Goal: Task Accomplishment & Management: Use online tool/utility

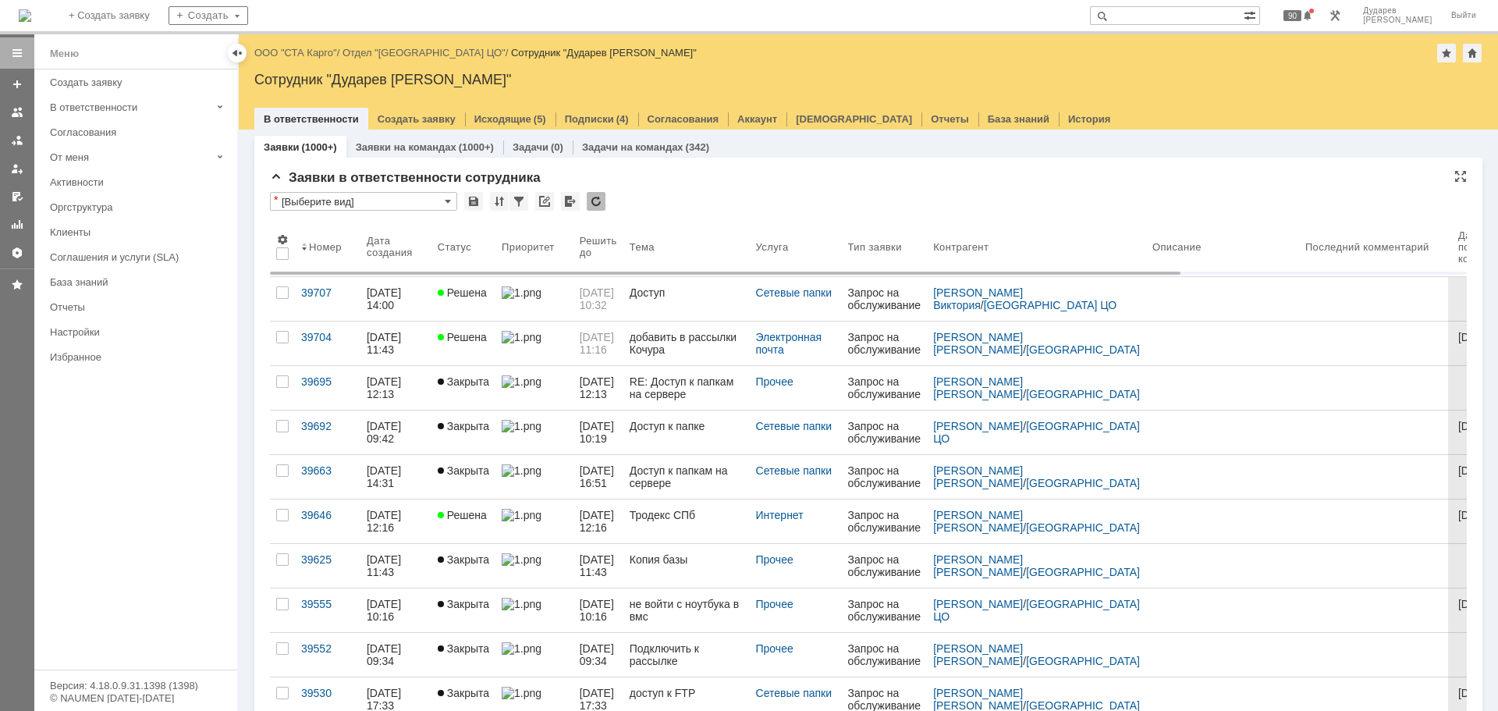
click at [1202, 16] on input "text" at bounding box center [1167, 15] width 154 height 19
paste input "39716"
type input "39716"
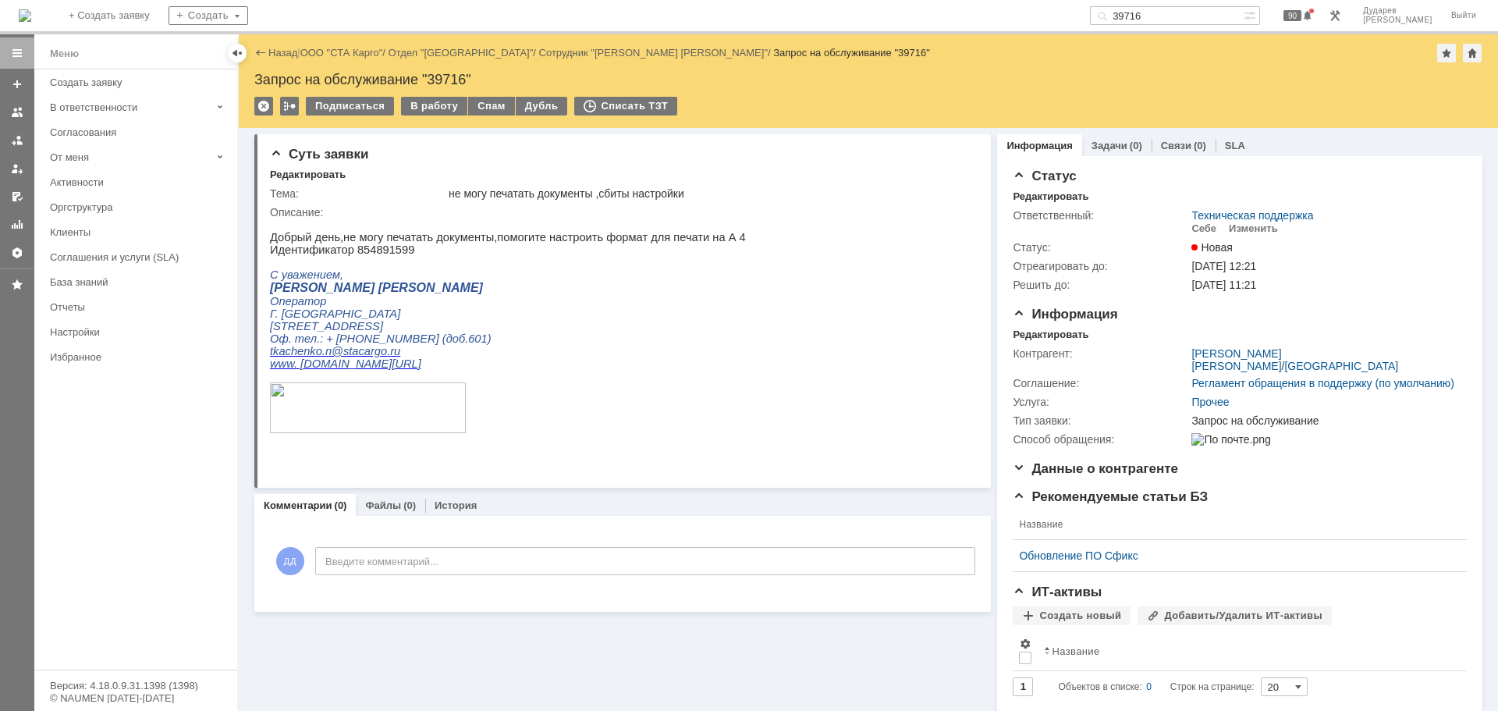
click at [76, 524] on div "Меню Создать заявку В ответственности Согласования От меня Активности Оргструкт…" at bounding box center [135, 369] width 203 height 600
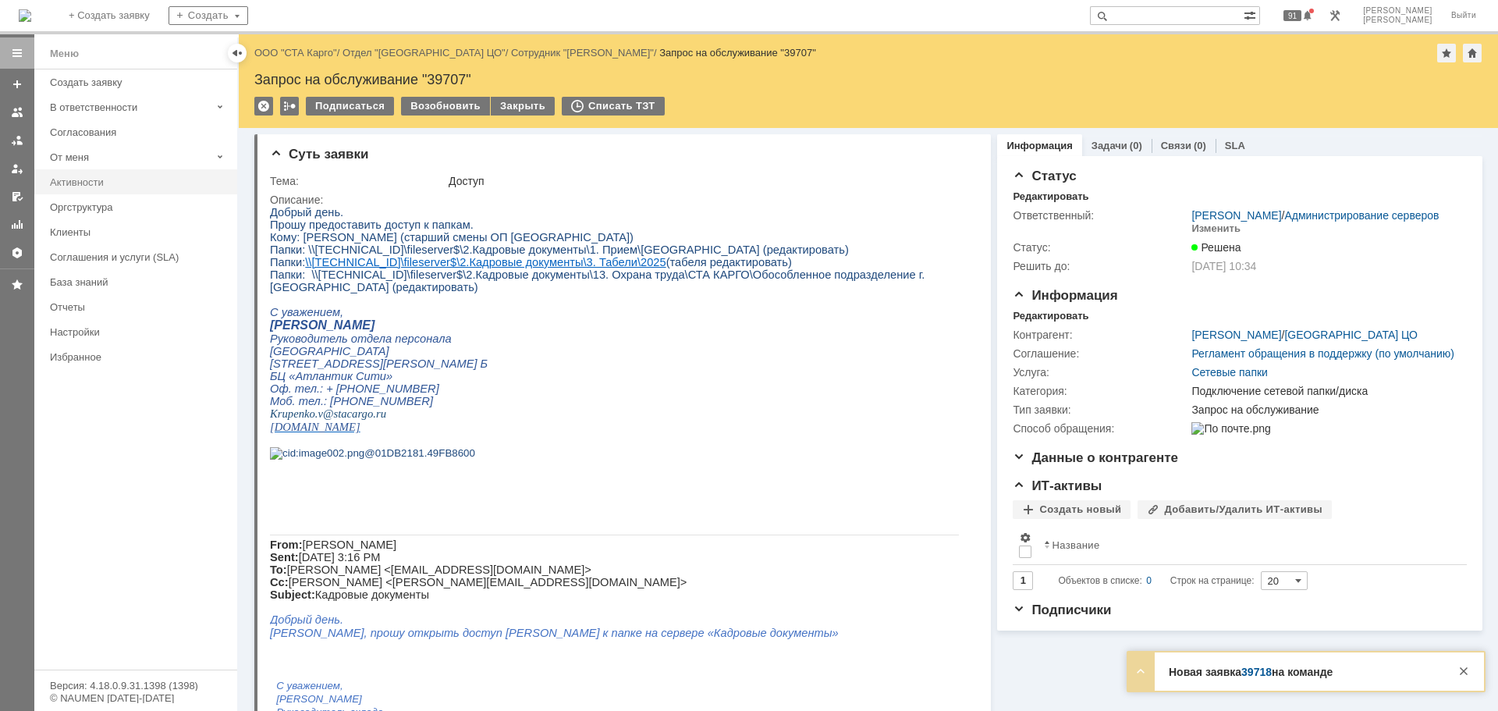
click at [98, 182] on div "Активности" at bounding box center [139, 182] width 178 height 12
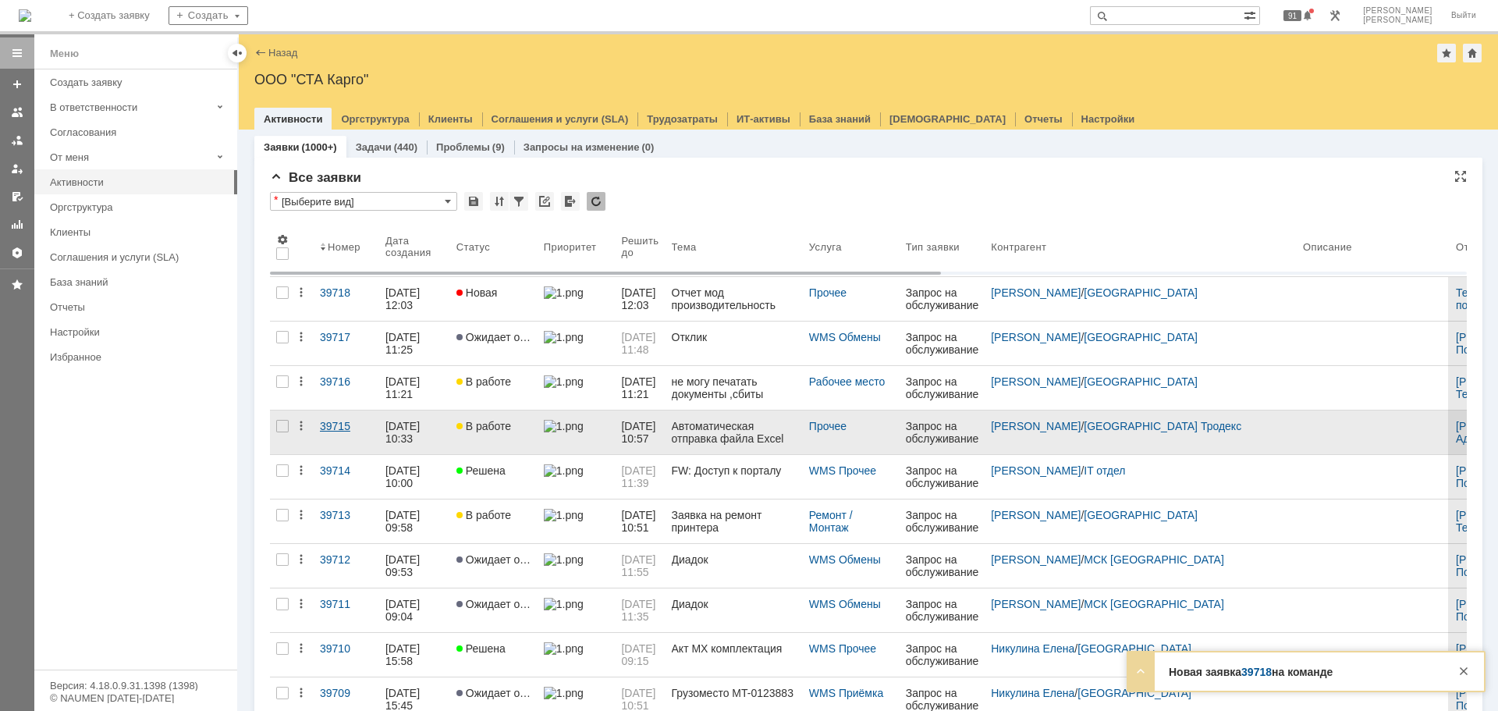
click at [332, 422] on div "39715" at bounding box center [346, 426] width 53 height 12
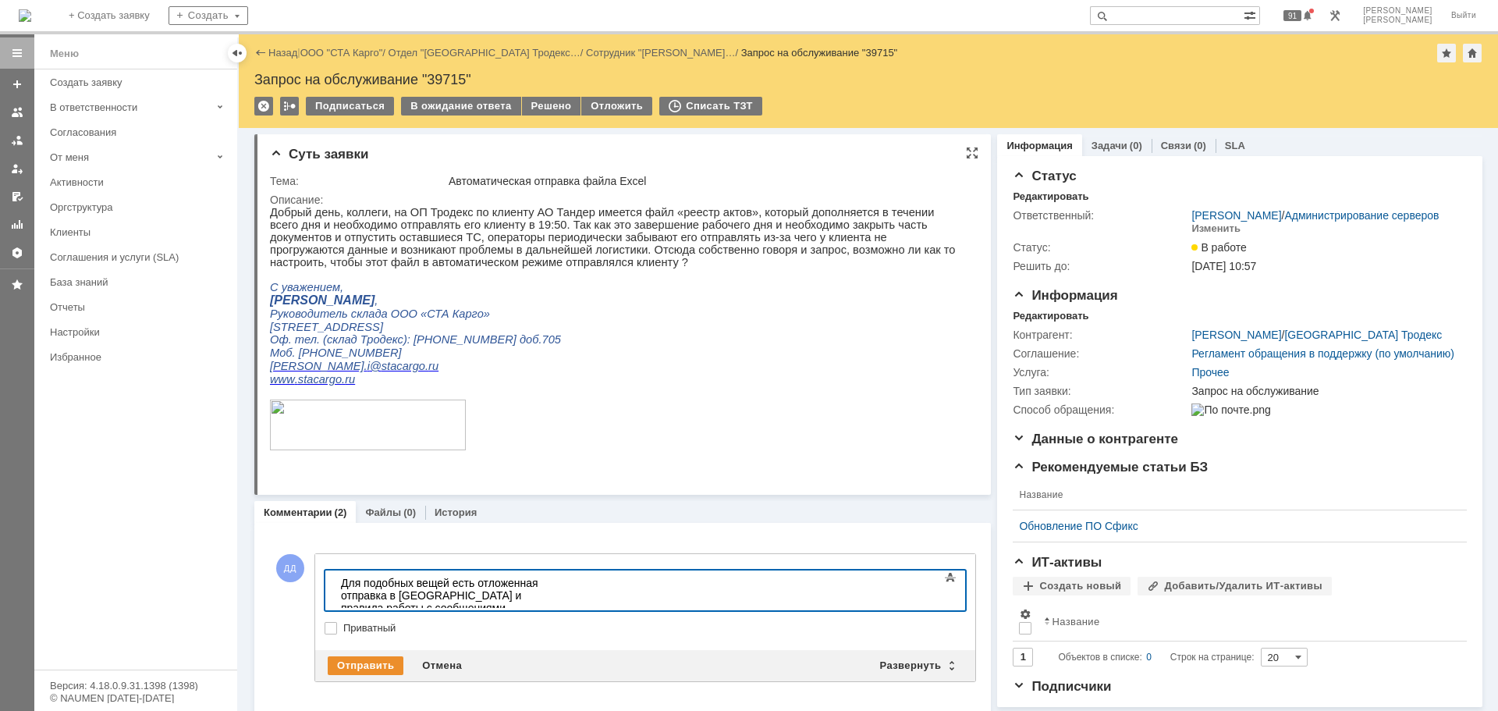
scroll to position [1324, 2]
click at [374, 665] on div "Отправить" at bounding box center [366, 665] width 76 height 19
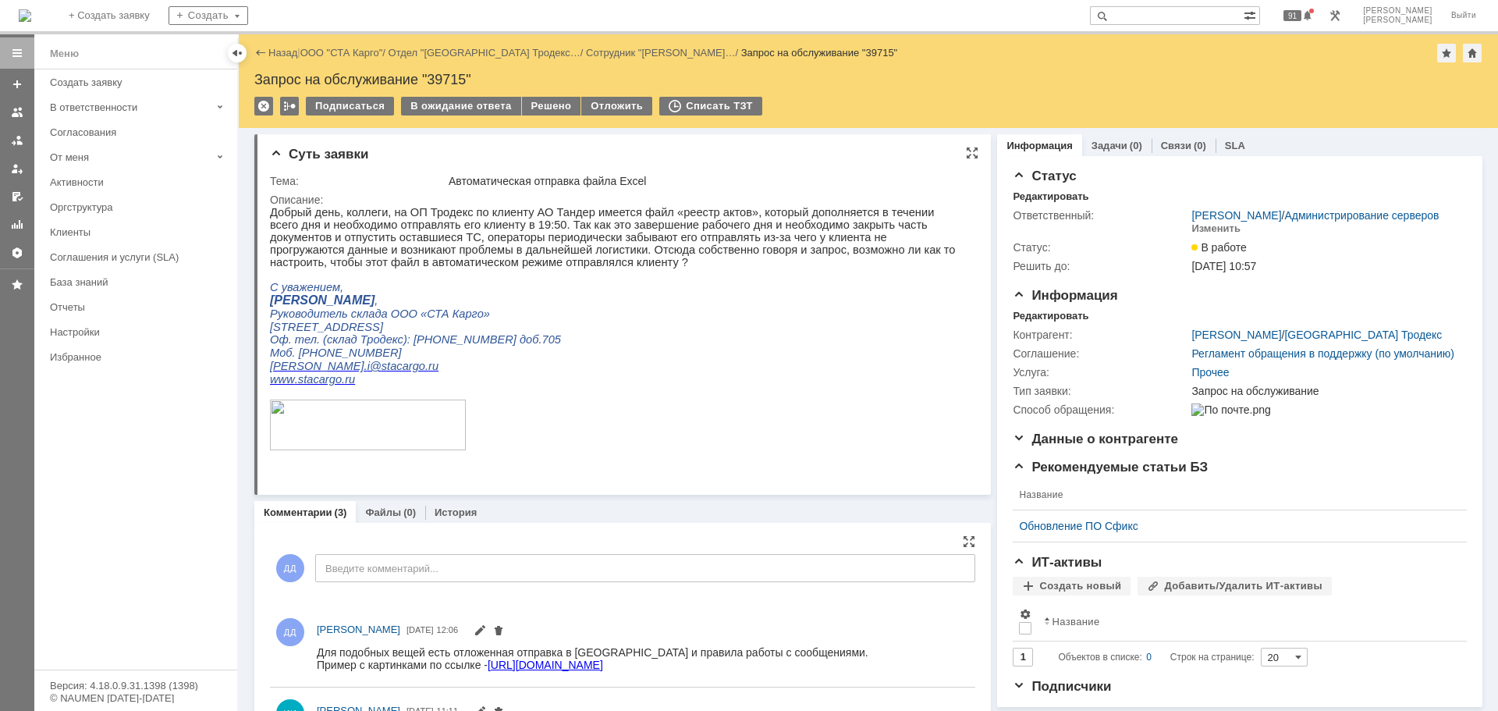
scroll to position [0, 0]
click at [529, 111] on div "Решено" at bounding box center [551, 106] width 59 height 19
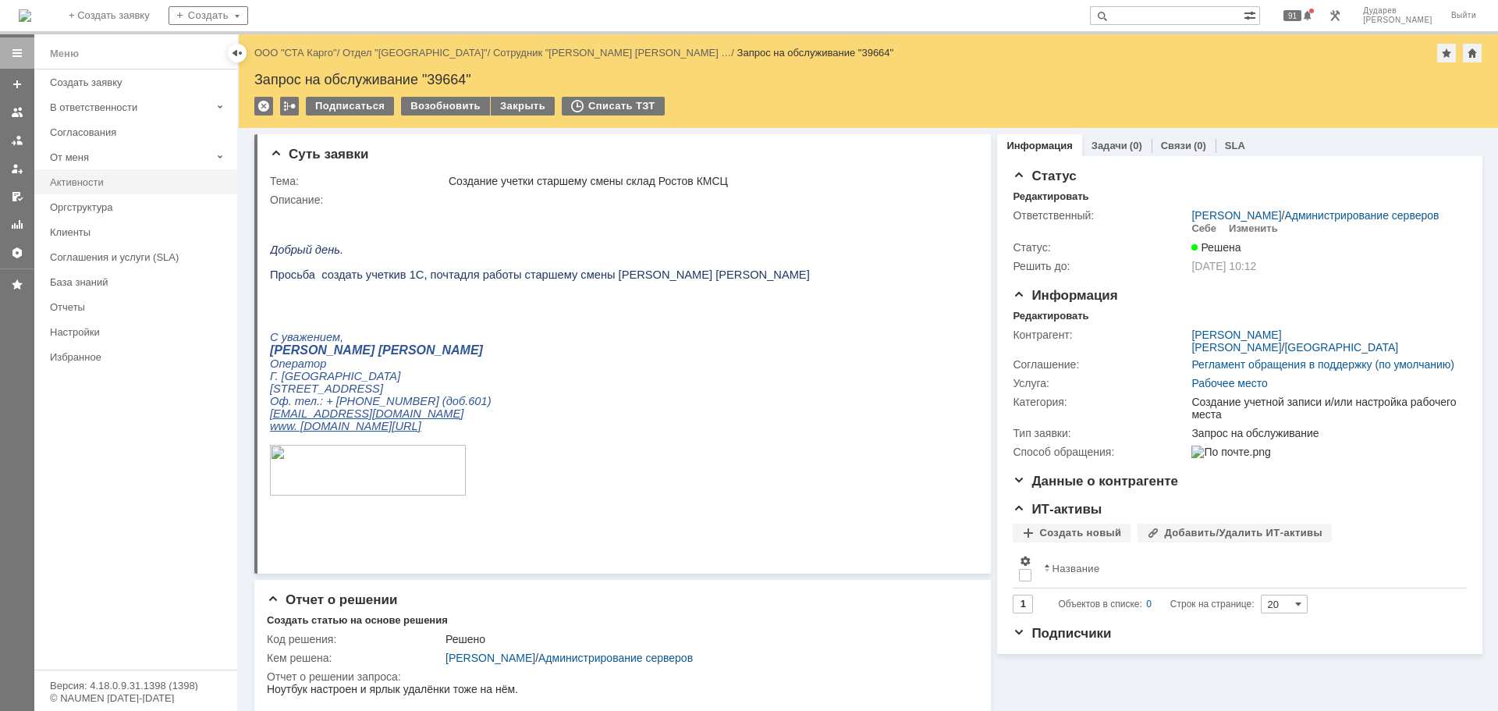
click at [130, 178] on div "Активности" at bounding box center [139, 182] width 178 height 12
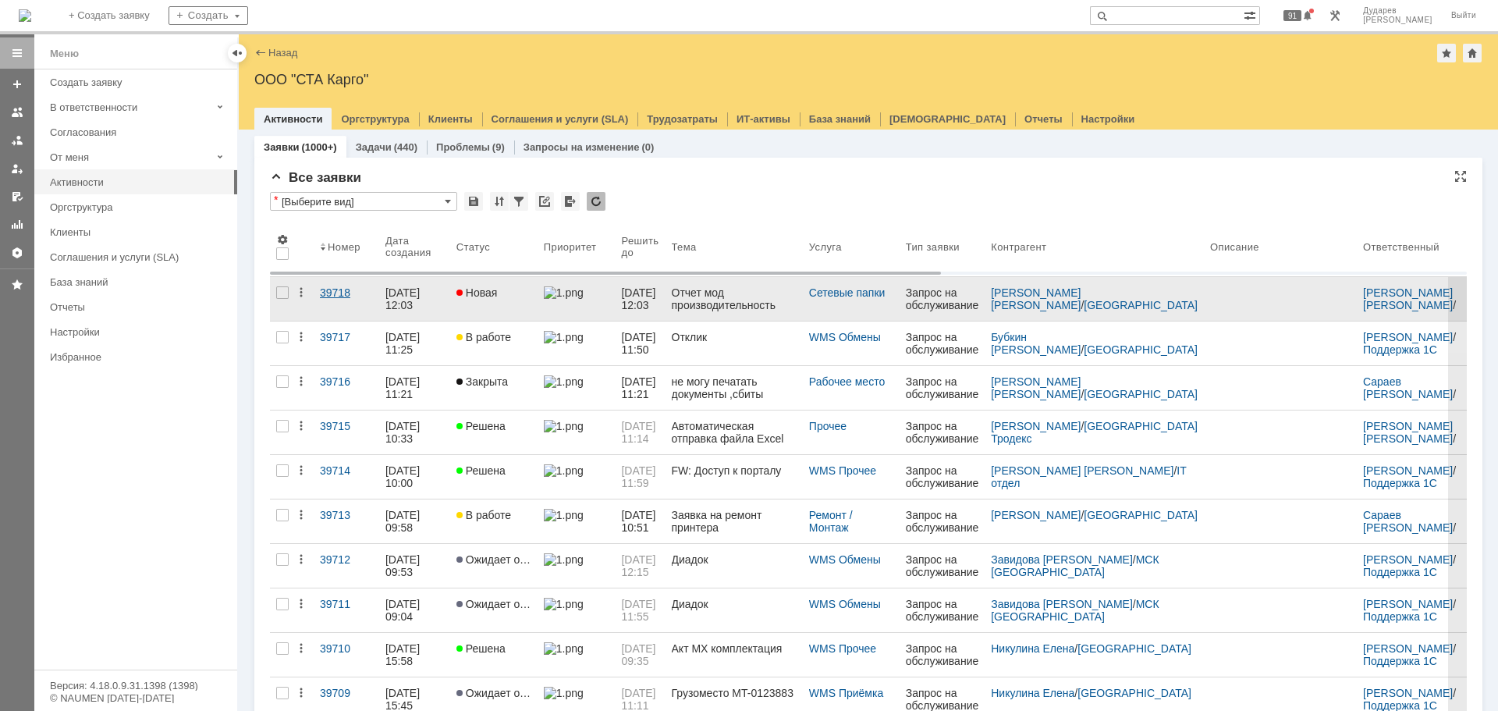
click at [326, 289] on div "39718" at bounding box center [346, 292] width 53 height 12
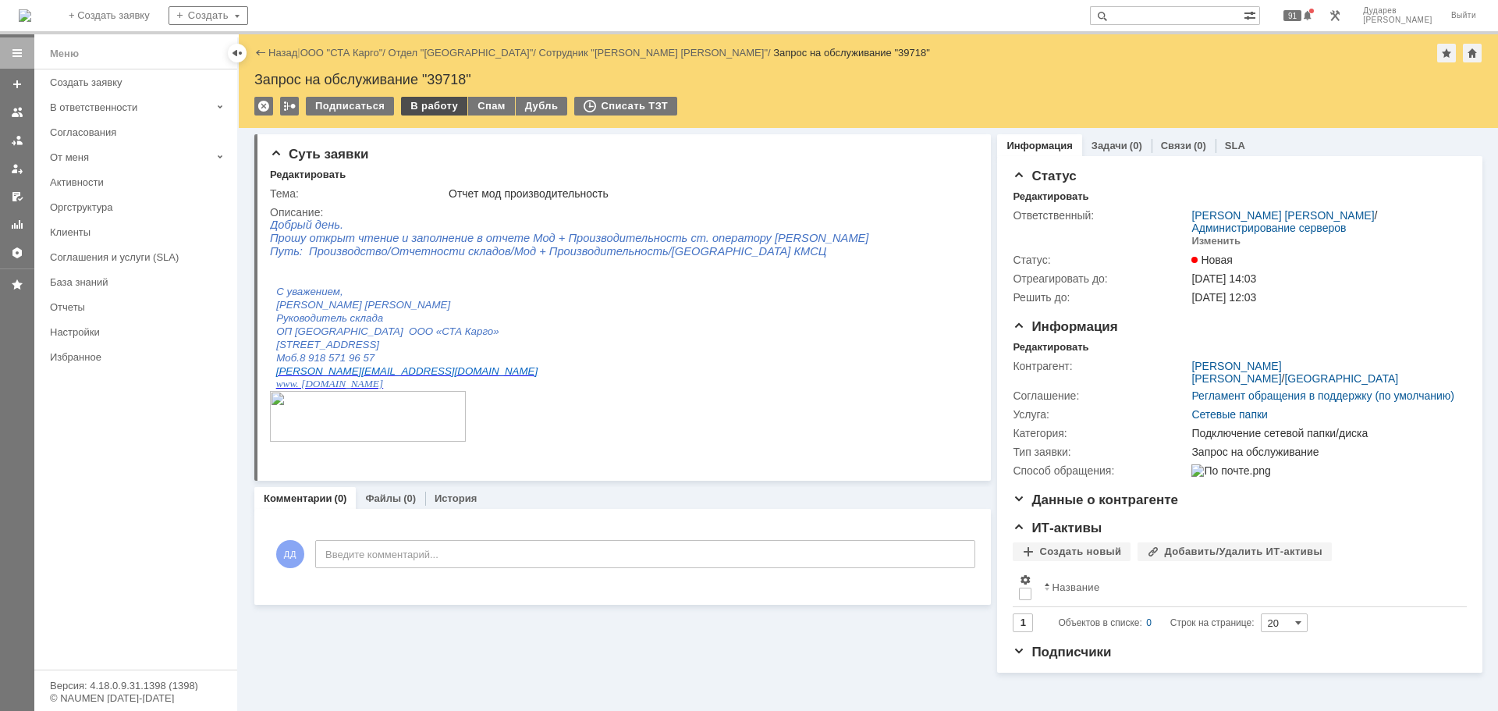
click at [419, 101] on div "В работу" at bounding box center [434, 106] width 66 height 19
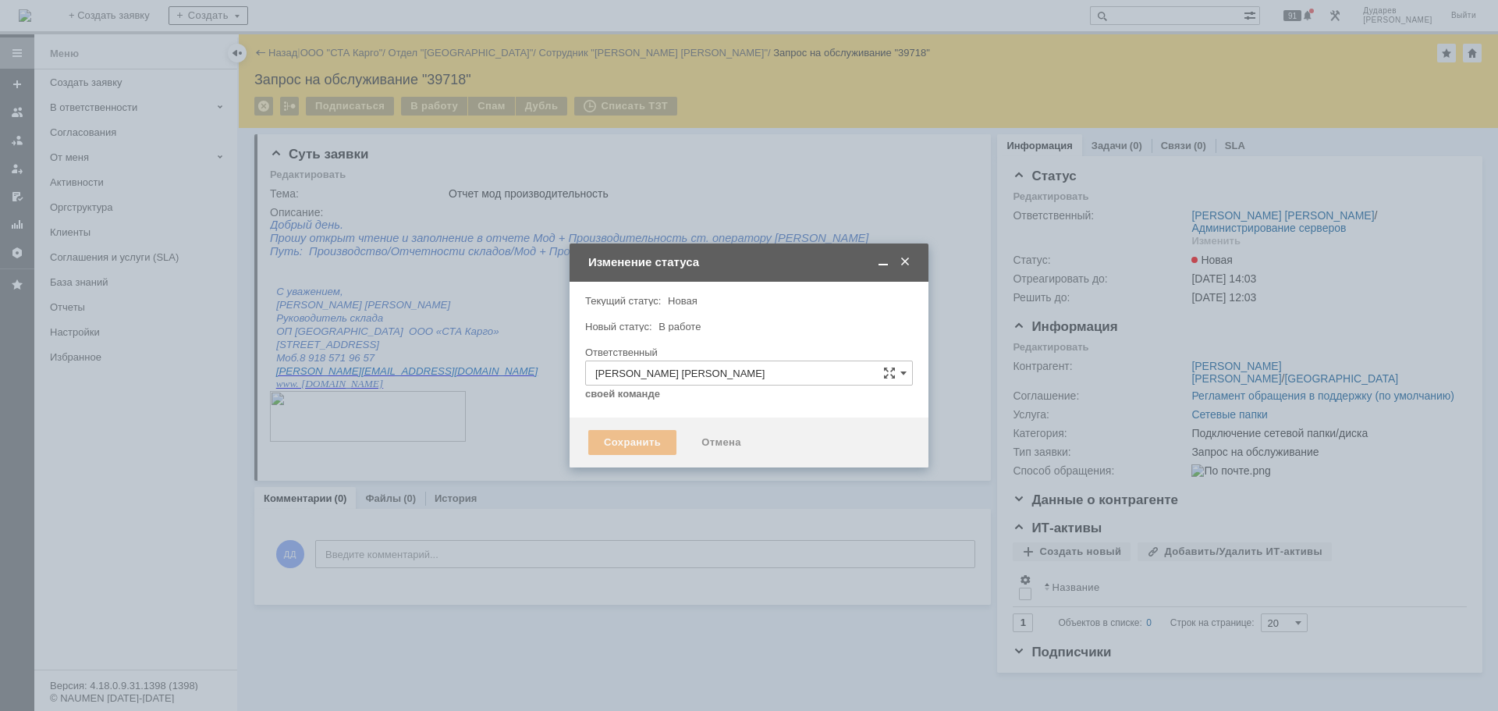
type input "Подключение сетевой папки/диска"
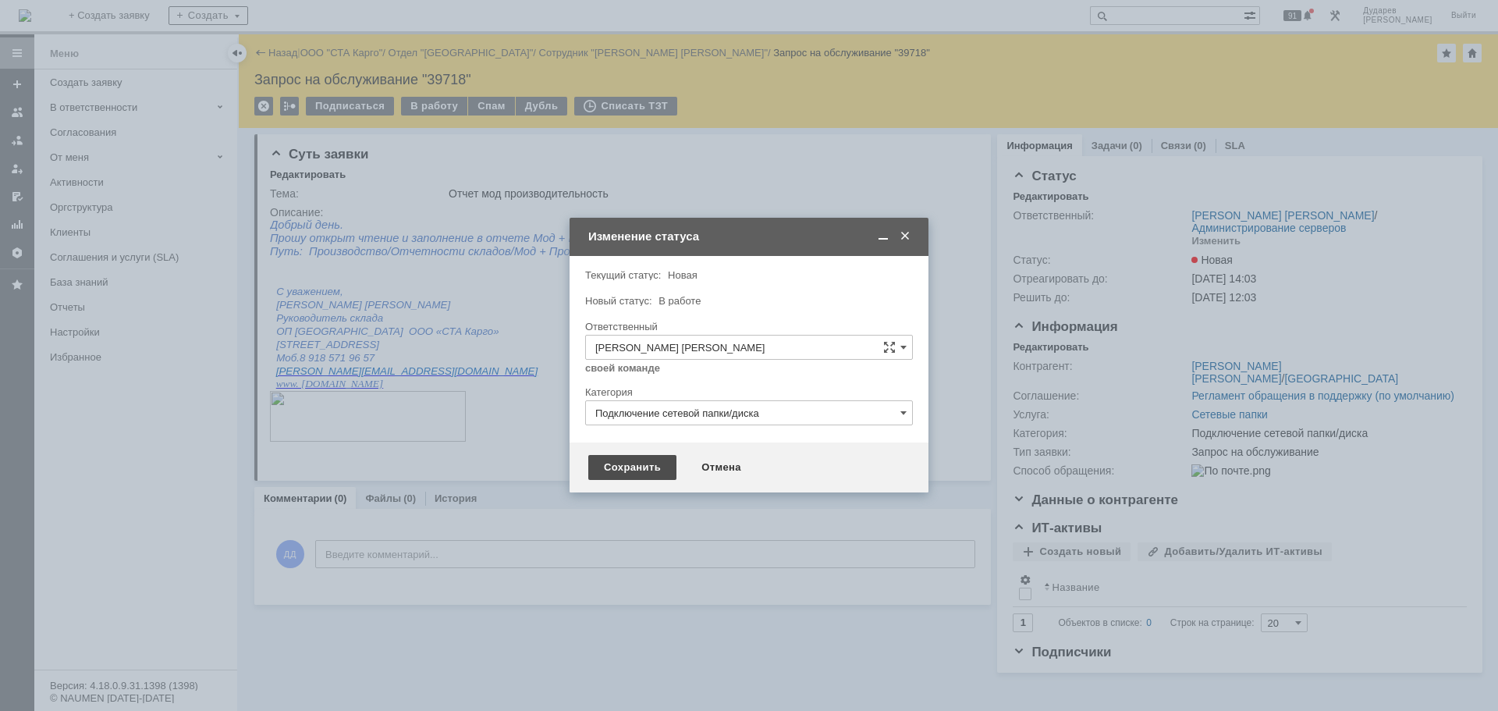
click at [640, 460] on div "Сохранить" at bounding box center [632, 467] width 88 height 25
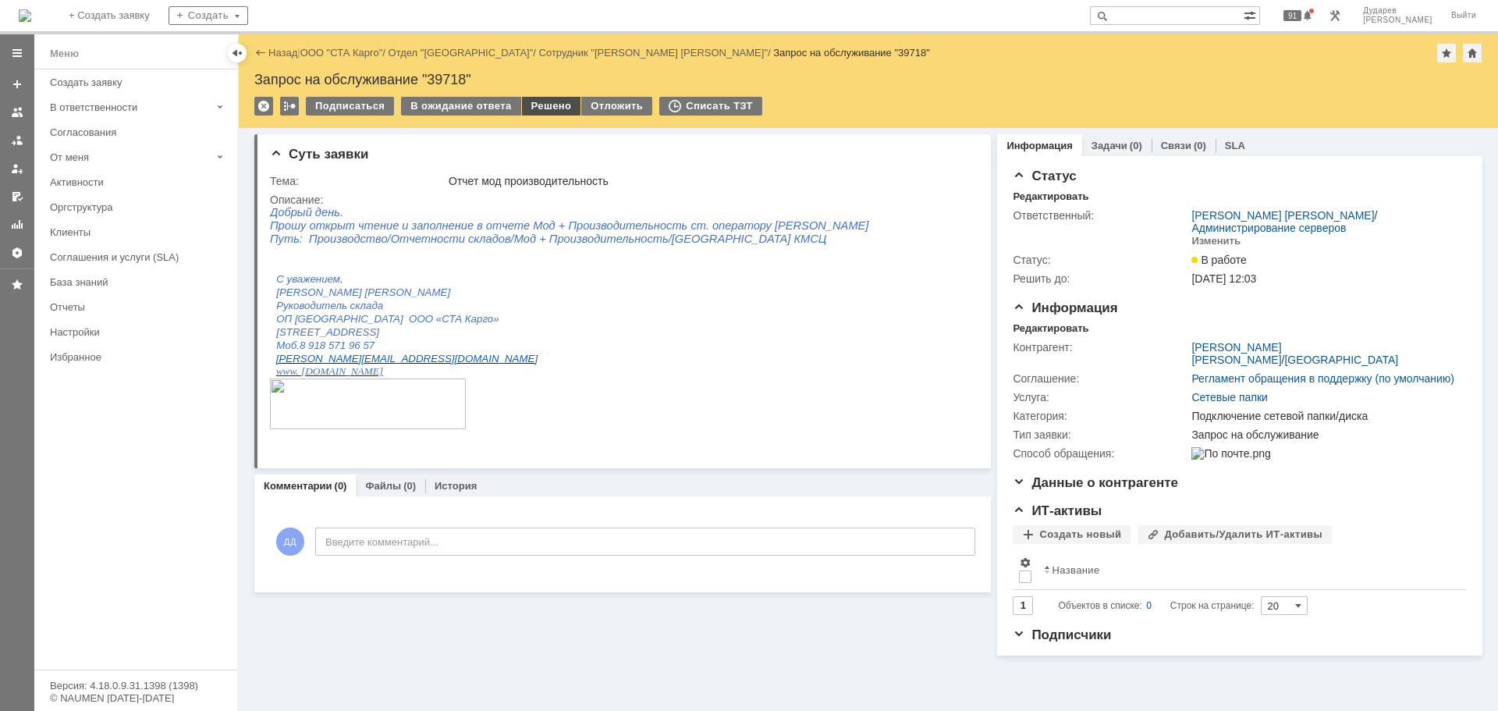
click at [537, 112] on div "Решено" at bounding box center [551, 106] width 59 height 19
